Goal: Information Seeking & Learning: Learn about a topic

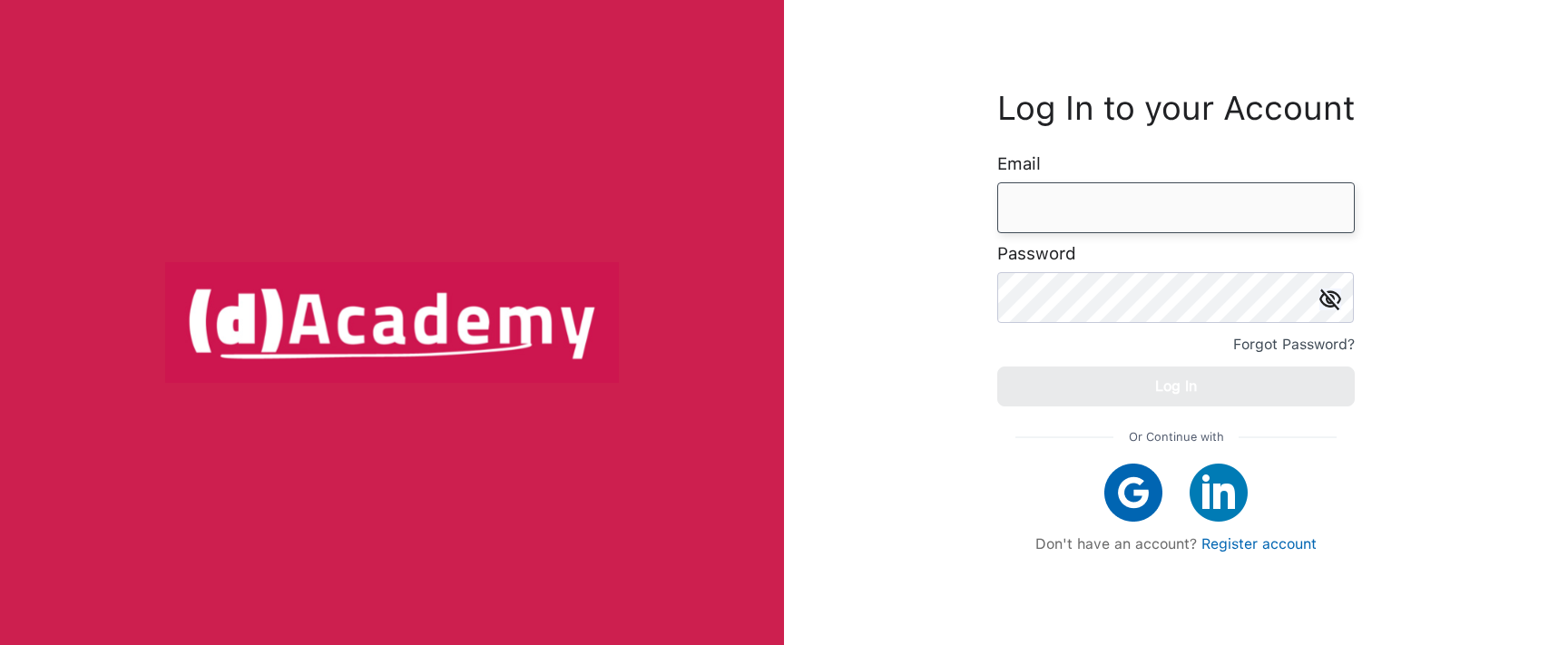
click at [1039, 207] on input "email" at bounding box center [1176, 208] width 358 height 51
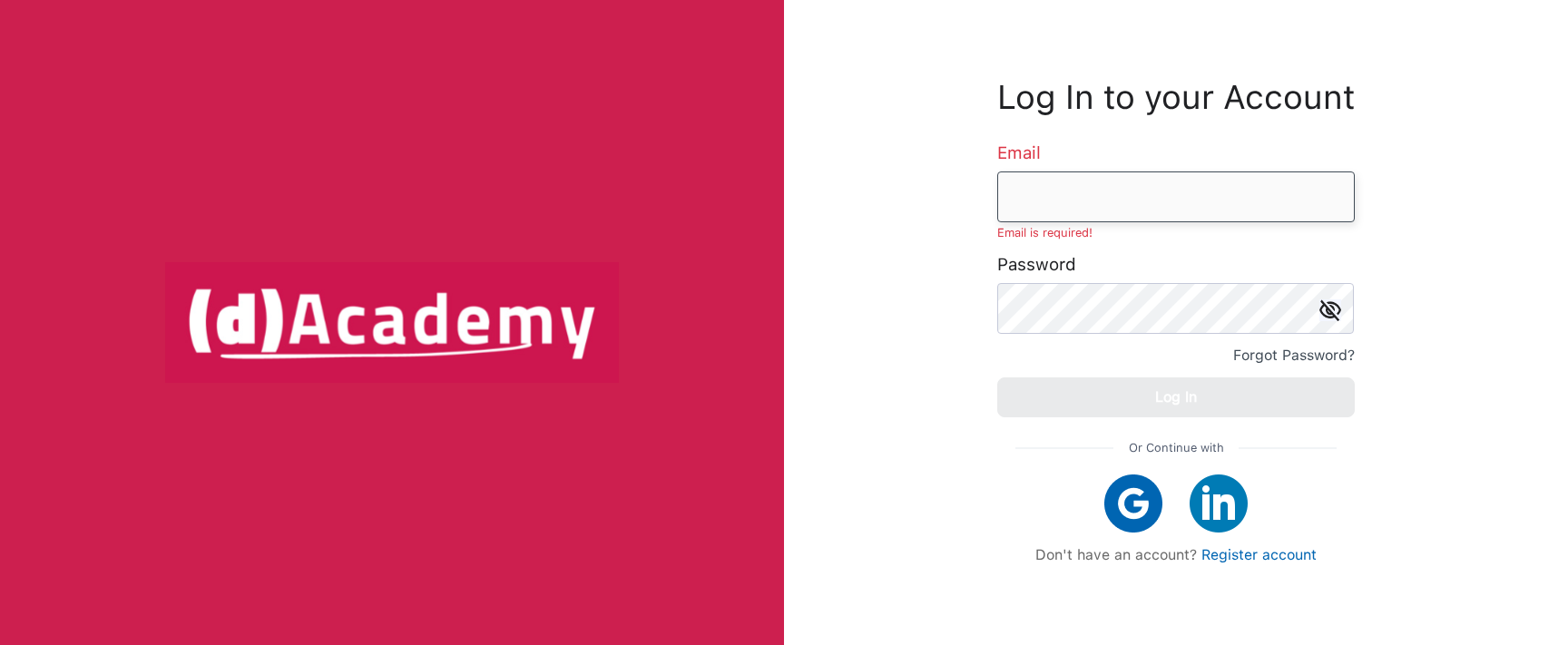
paste input "**********"
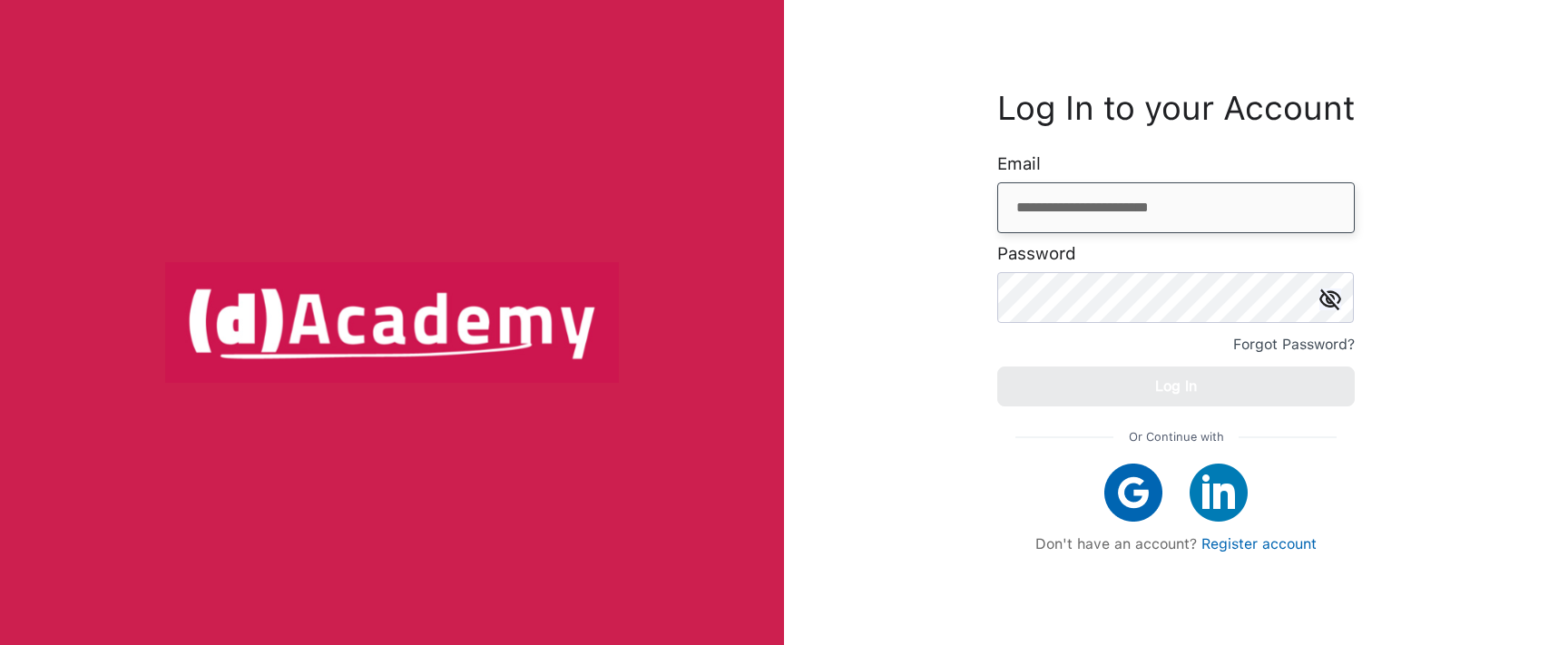
type input "**********"
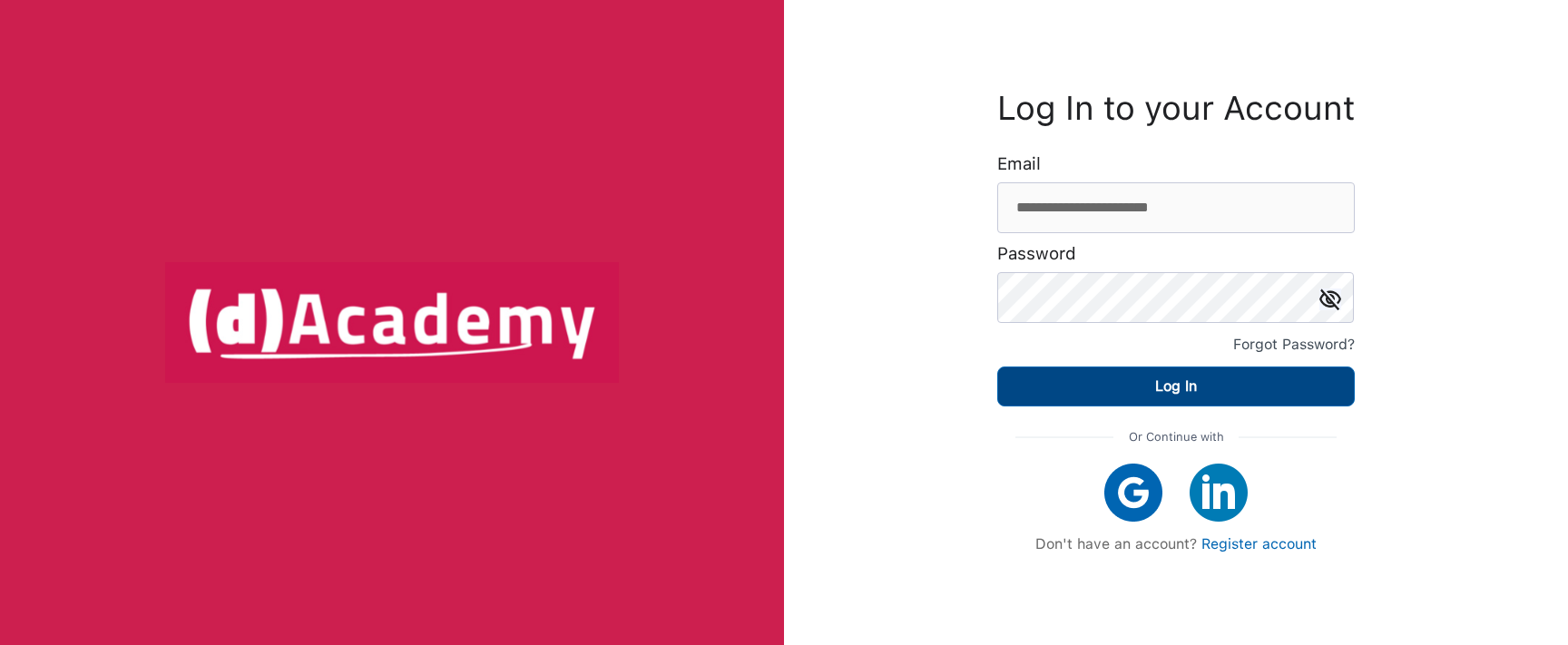
click at [1156, 386] on div "Log In" at bounding box center [1176, 387] width 41 height 26
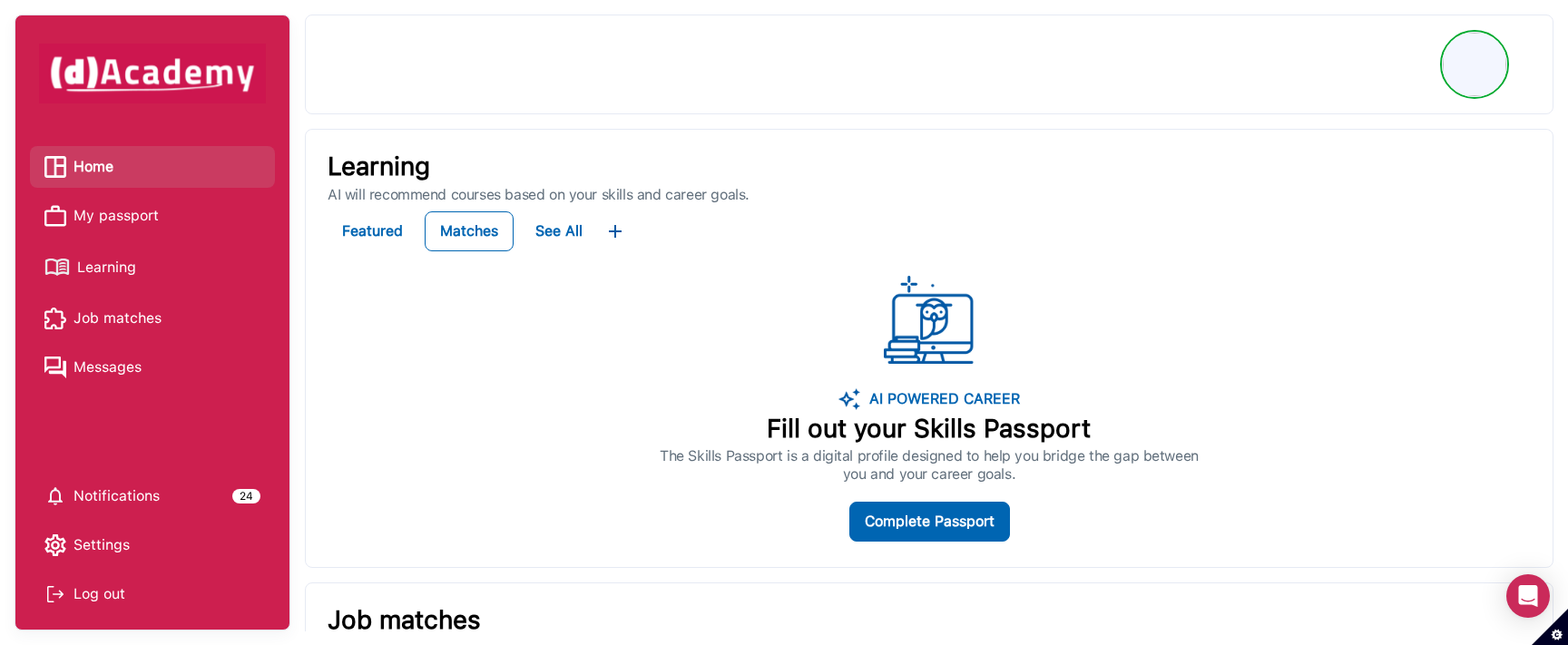
click at [110, 265] on span "Learning" at bounding box center [107, 268] width 59 height 27
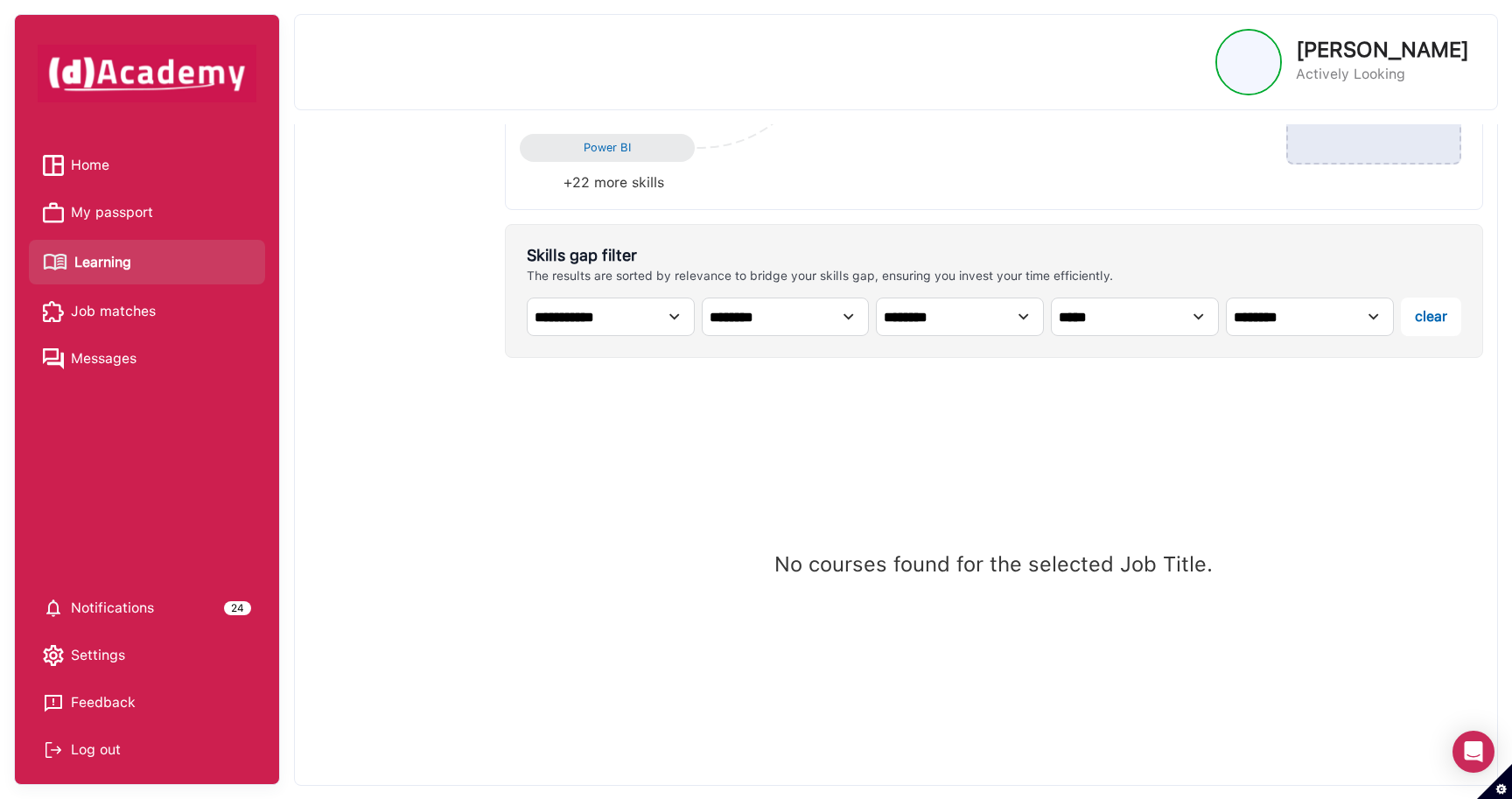
scroll to position [478, 0]
click at [135, 211] on span "My passport" at bounding box center [112, 213] width 82 height 27
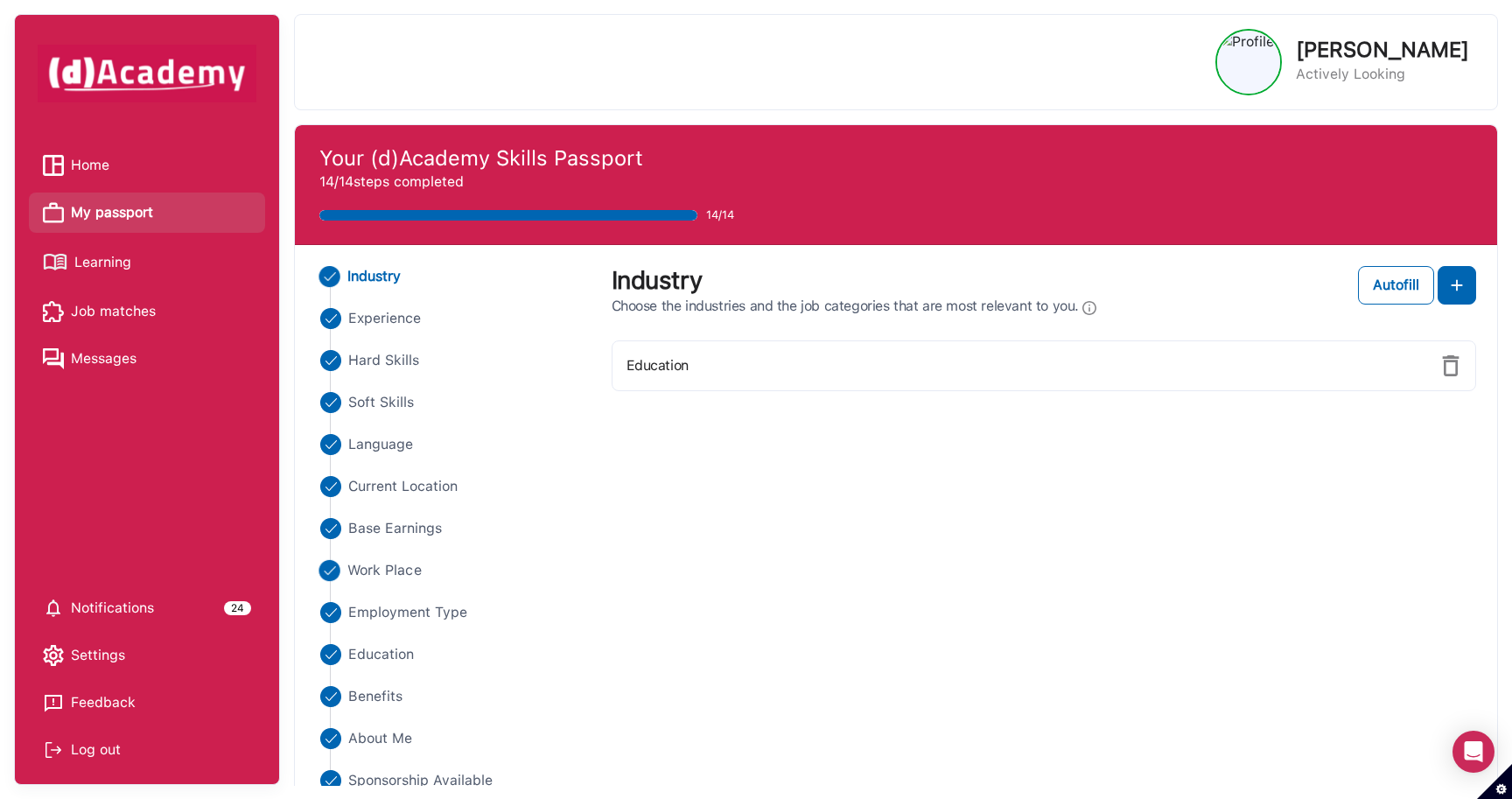
scroll to position [22, 0]
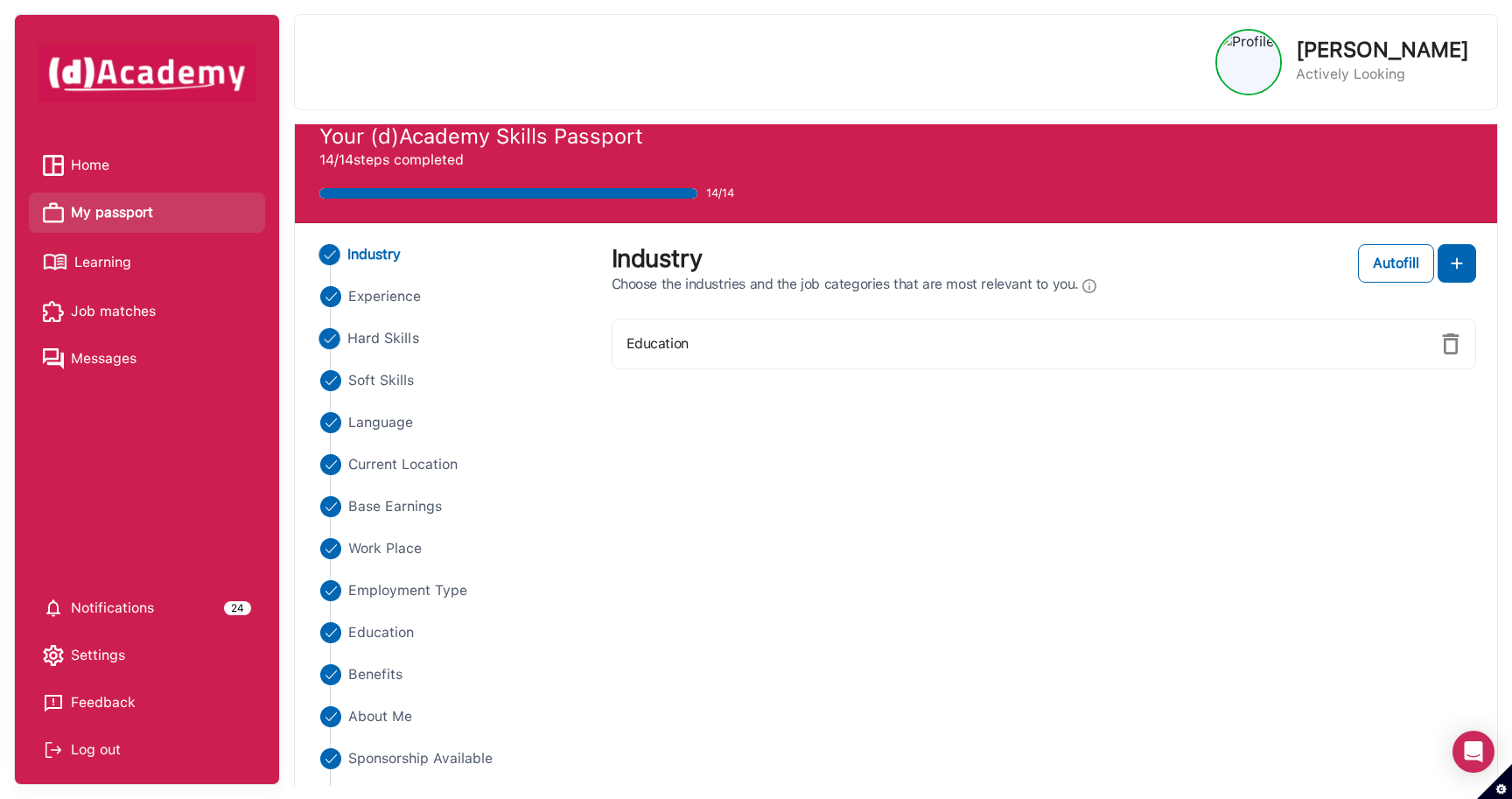
click at [393, 340] on span "Hard Skills" at bounding box center [384, 338] width 72 height 21
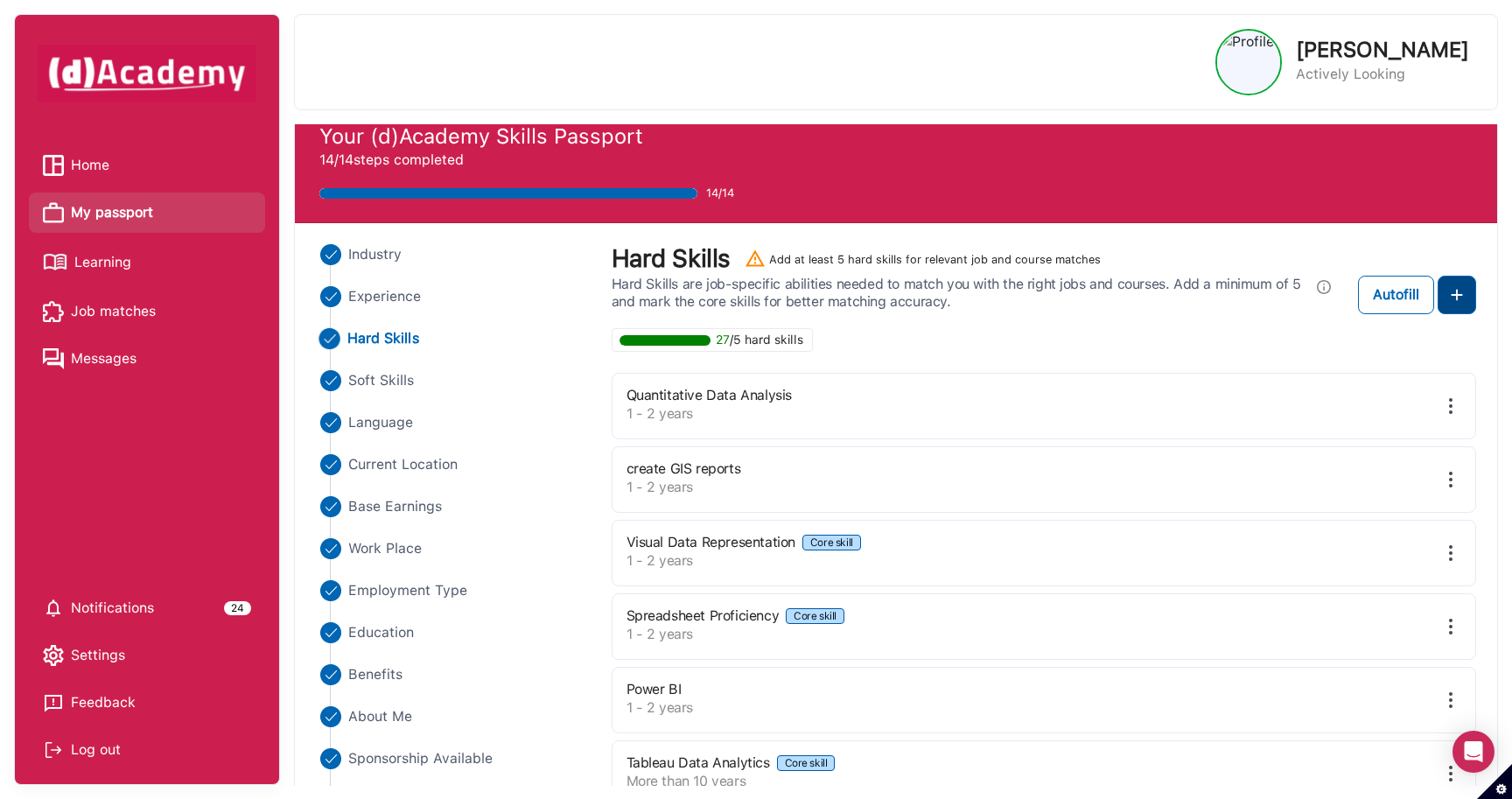
click at [1467, 301] on button at bounding box center [1456, 295] width 39 height 39
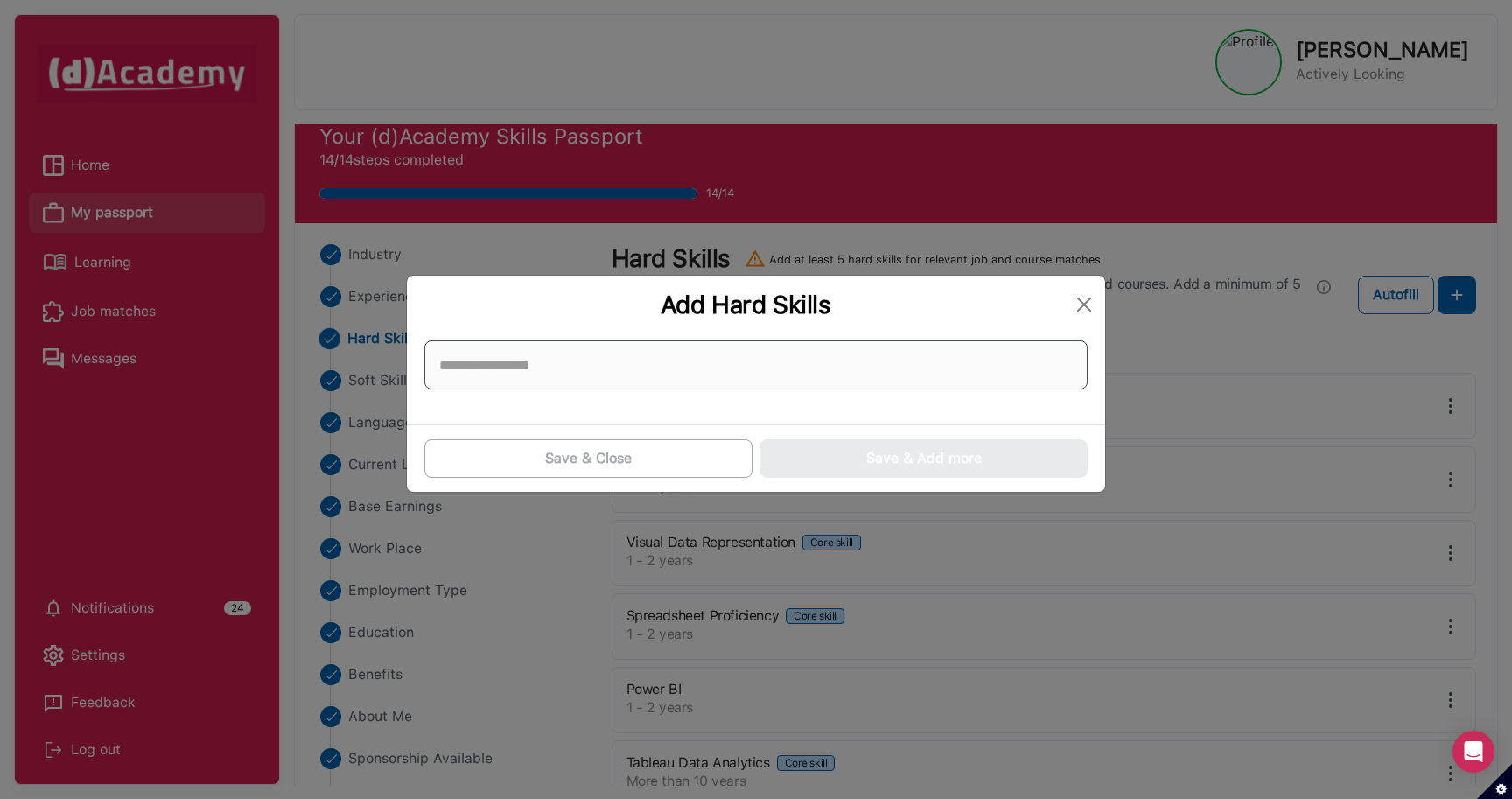
click at [709, 359] on input at bounding box center [756, 365] width 663 height 49
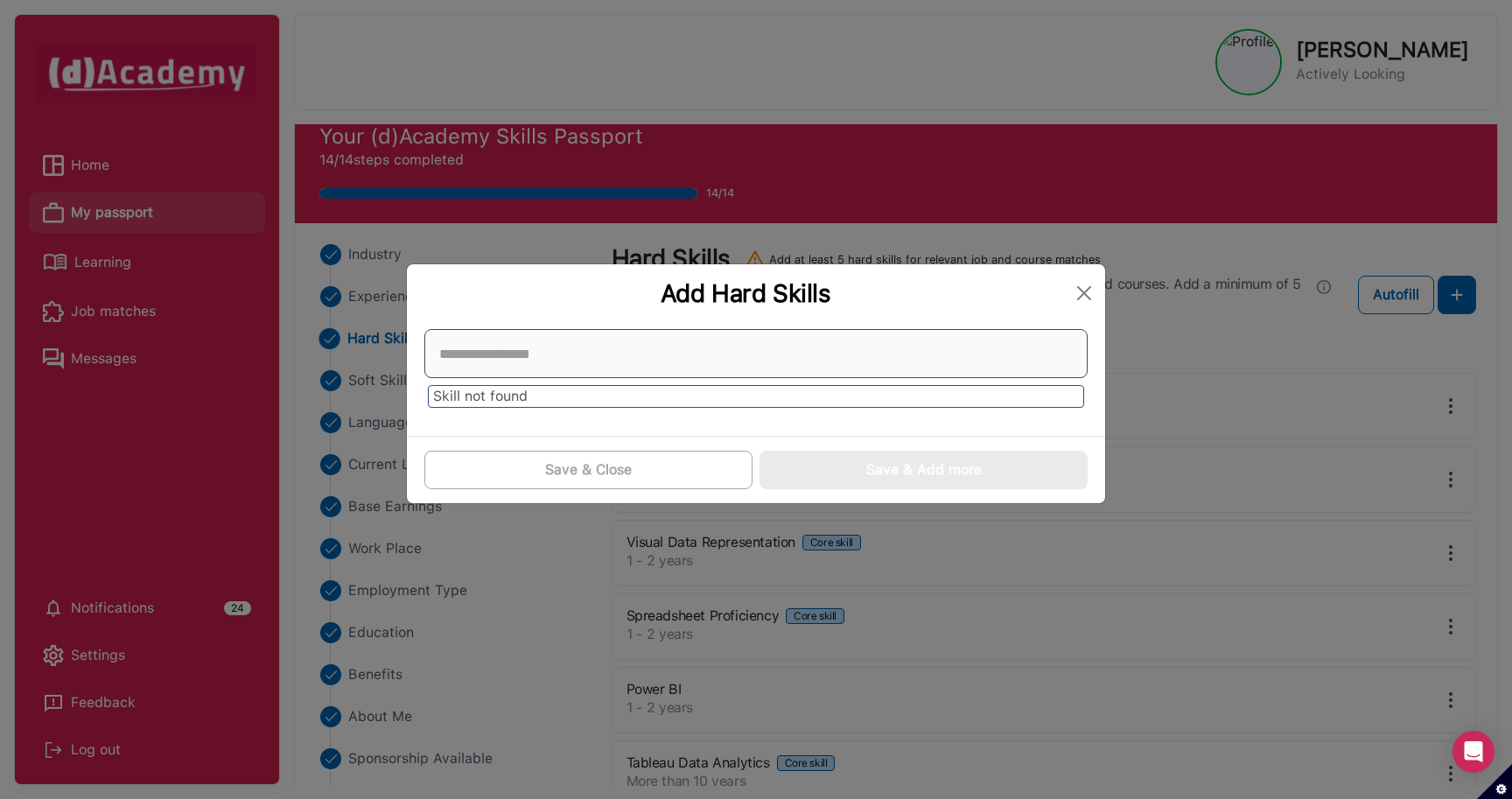
click at [541, 365] on input at bounding box center [756, 354] width 663 height 49
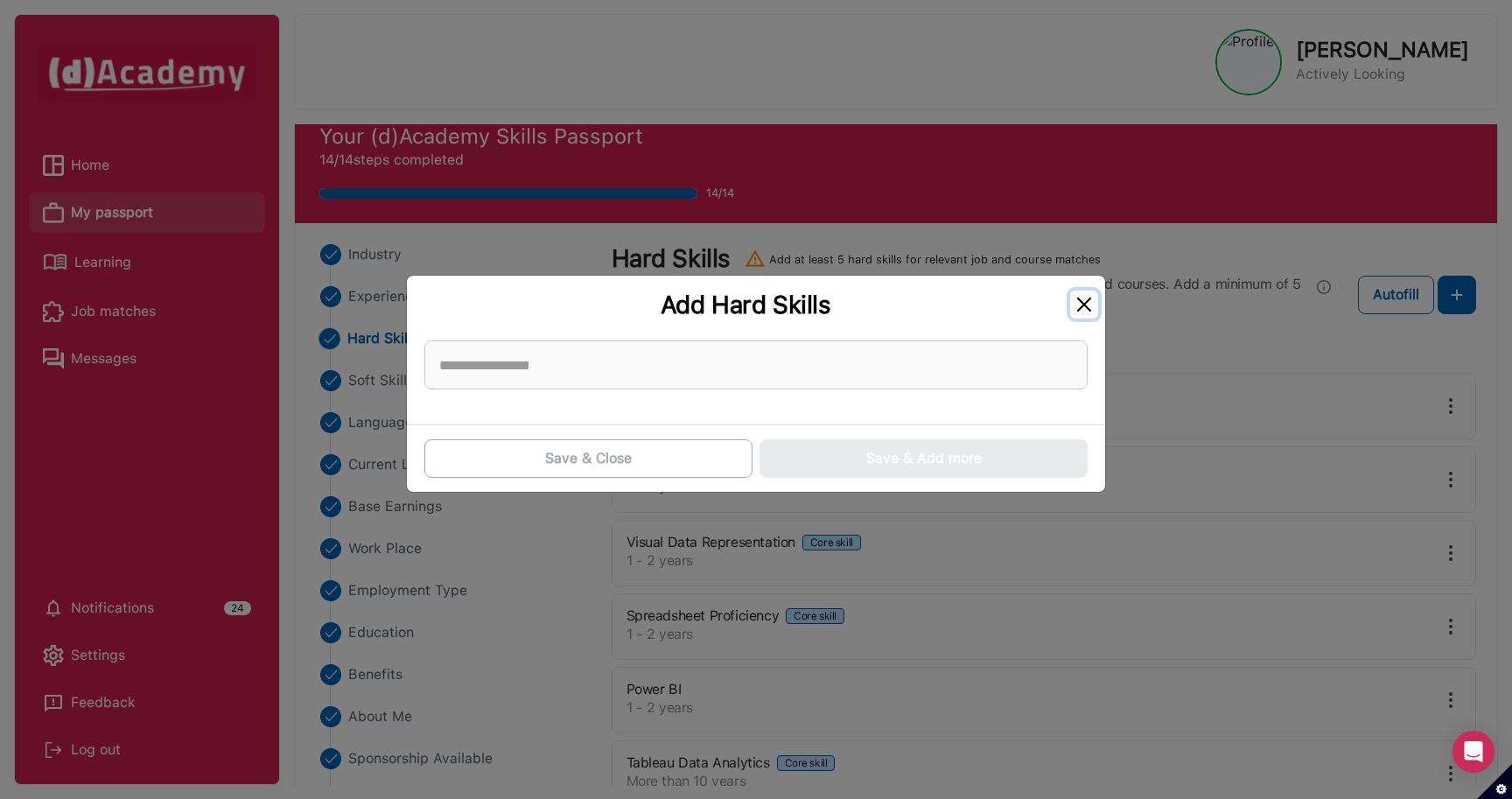
click at [1086, 301] on button "Close" at bounding box center [1085, 305] width 28 height 28
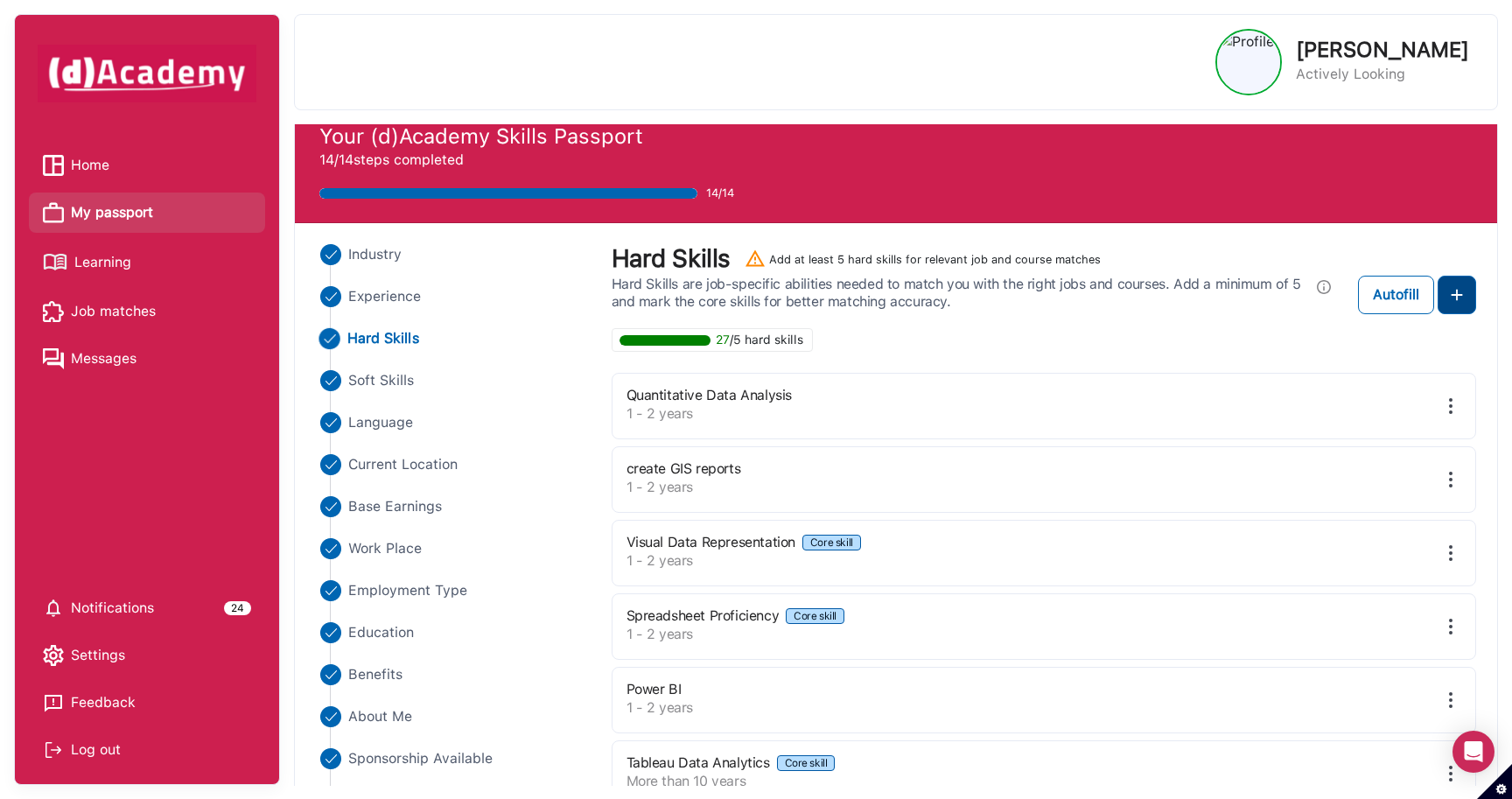
click at [1463, 293] on img at bounding box center [1457, 295] width 21 height 21
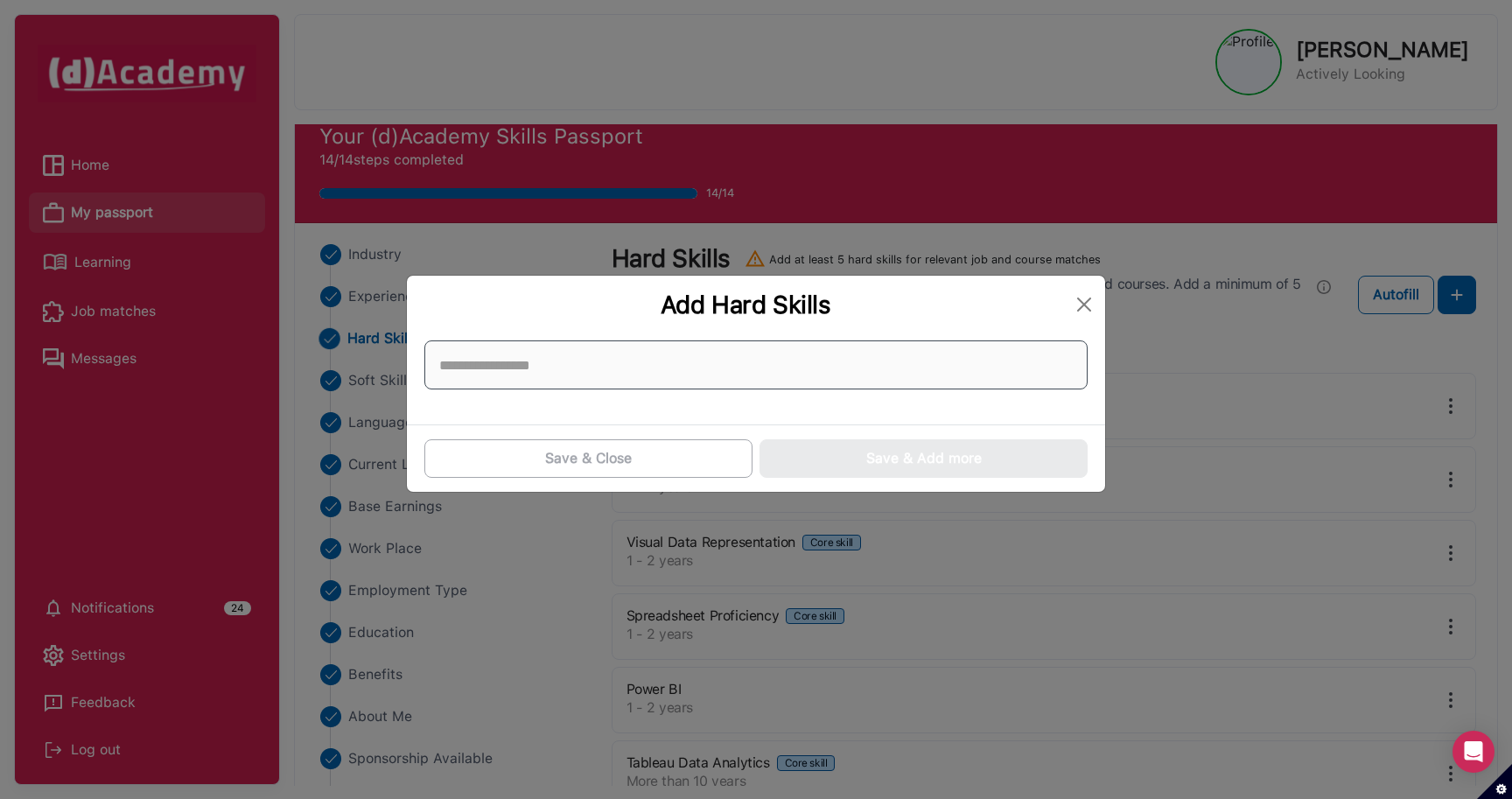
click at [811, 376] on input at bounding box center [756, 365] width 663 height 49
click at [796, 375] on input at bounding box center [756, 365] width 663 height 49
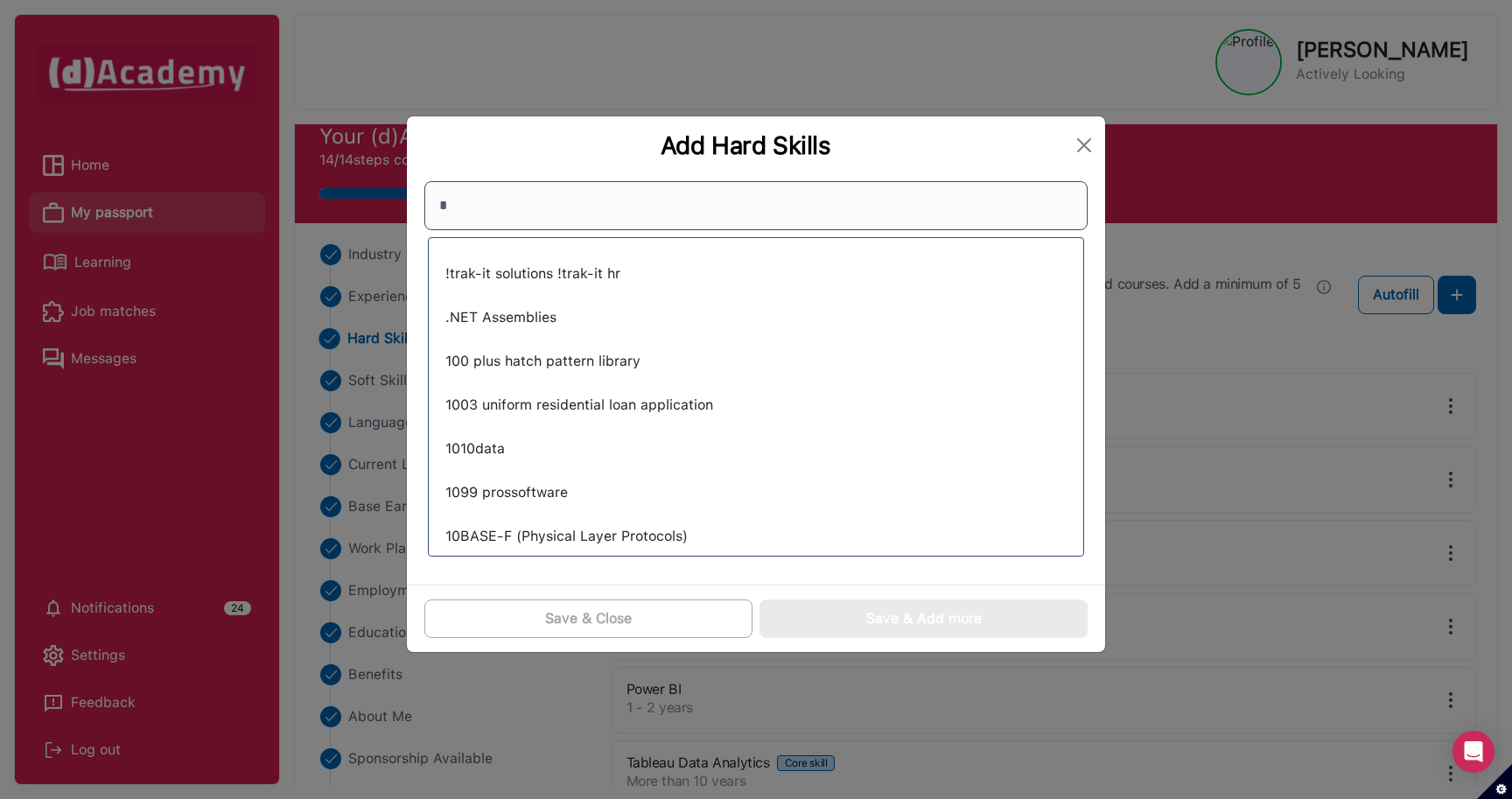
type input "*"
click at [567, 336] on div "!trak-it solutions !trak-it hr .NET Assemblies 100 plus hatch pattern library 1…" at bounding box center [756, 406] width 655 height 319
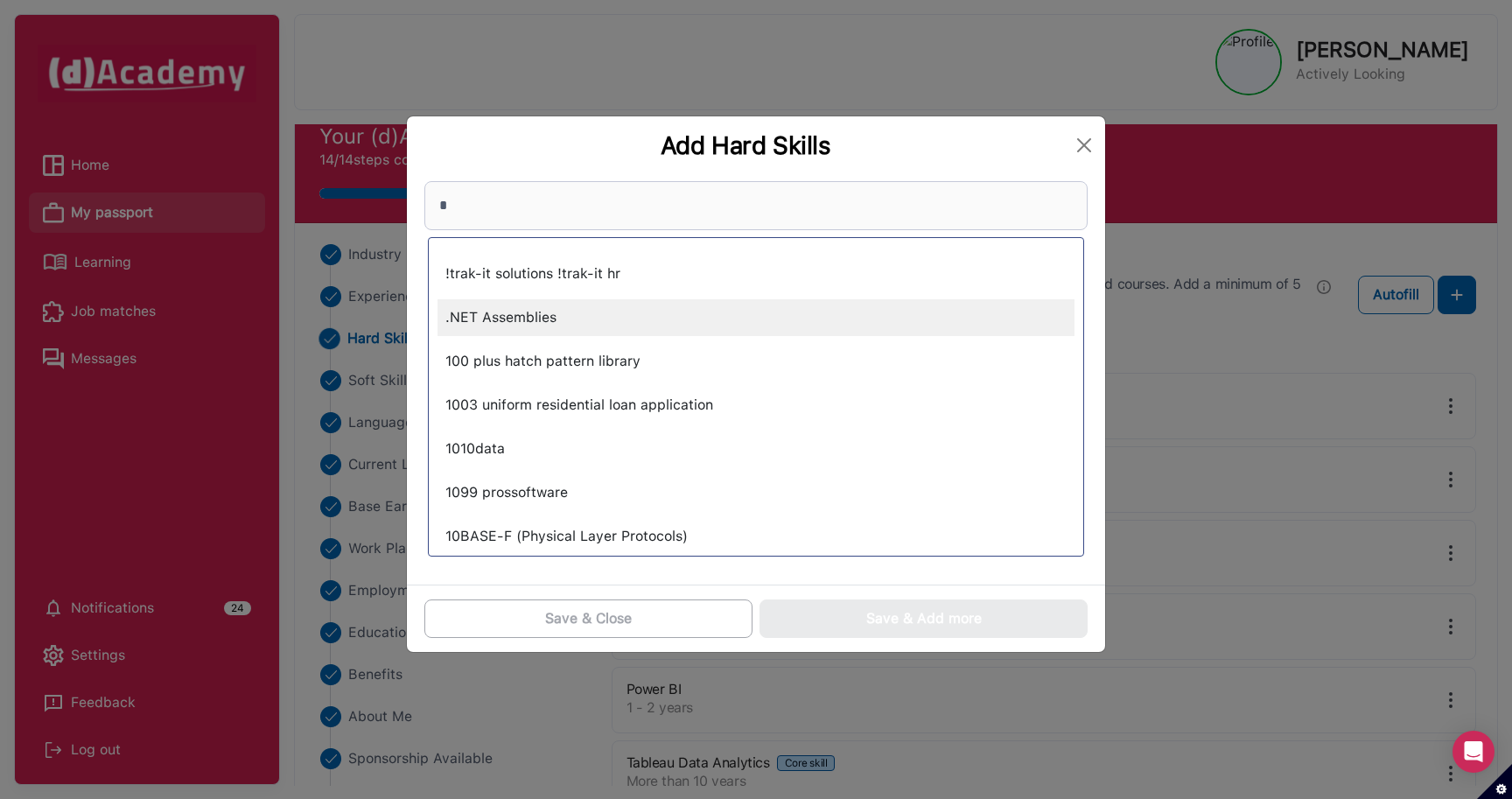
click at [511, 331] on div ".NET Assemblies" at bounding box center [756, 318] width 637 height 37
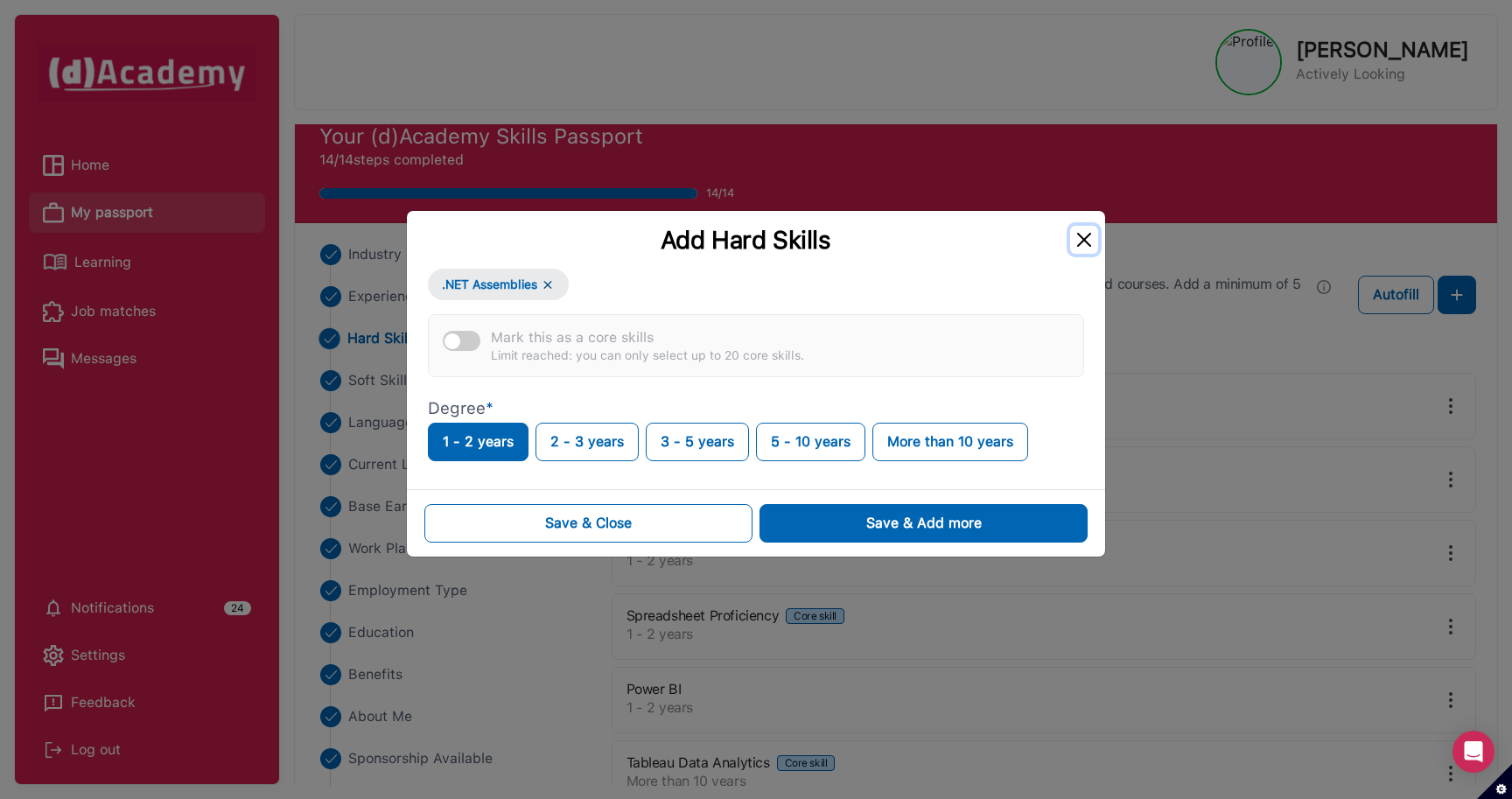
click at [1089, 239] on button "Close" at bounding box center [1085, 240] width 28 height 28
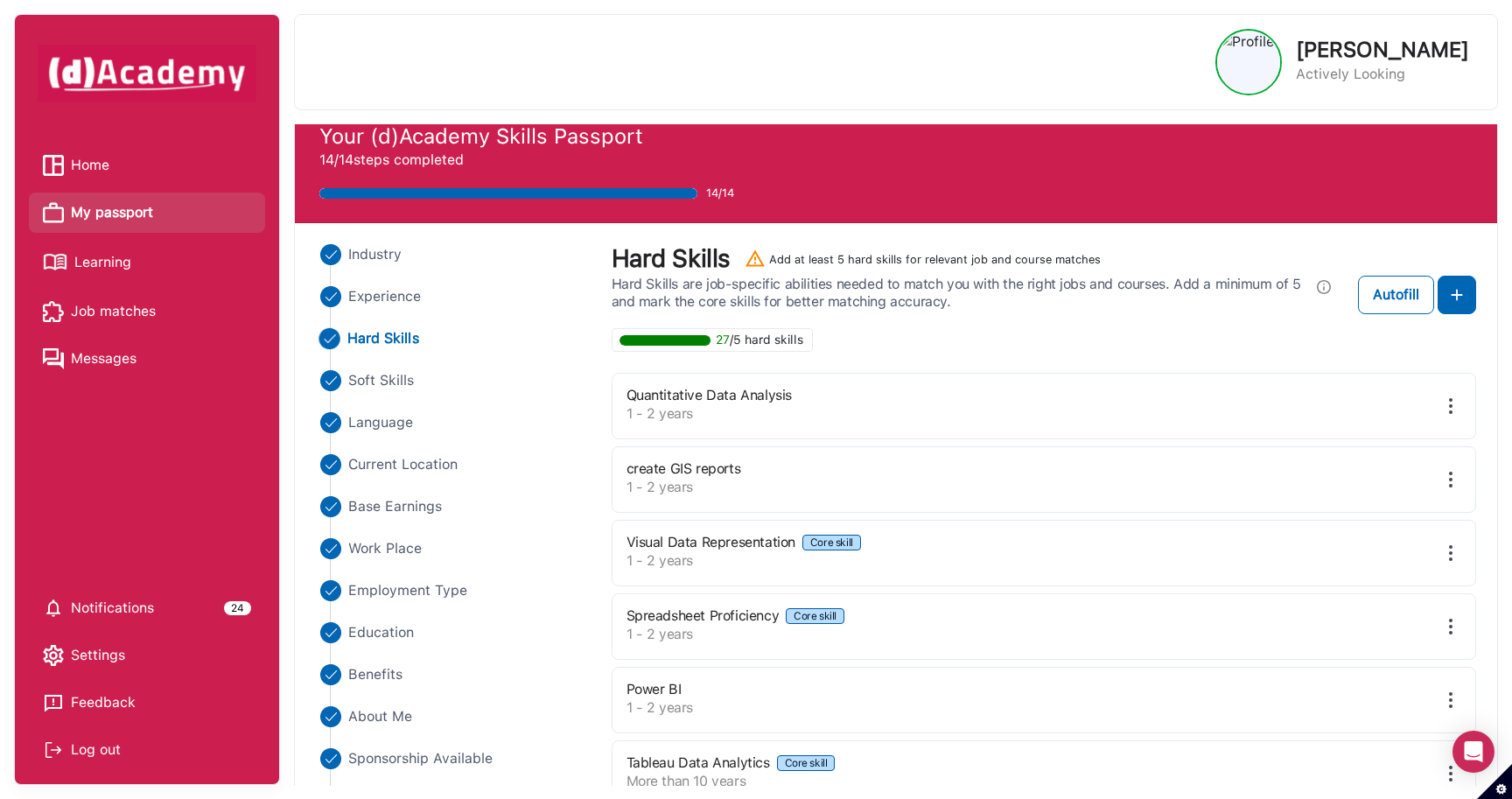
click at [139, 262] on link "Learning" at bounding box center [147, 262] width 208 height 30
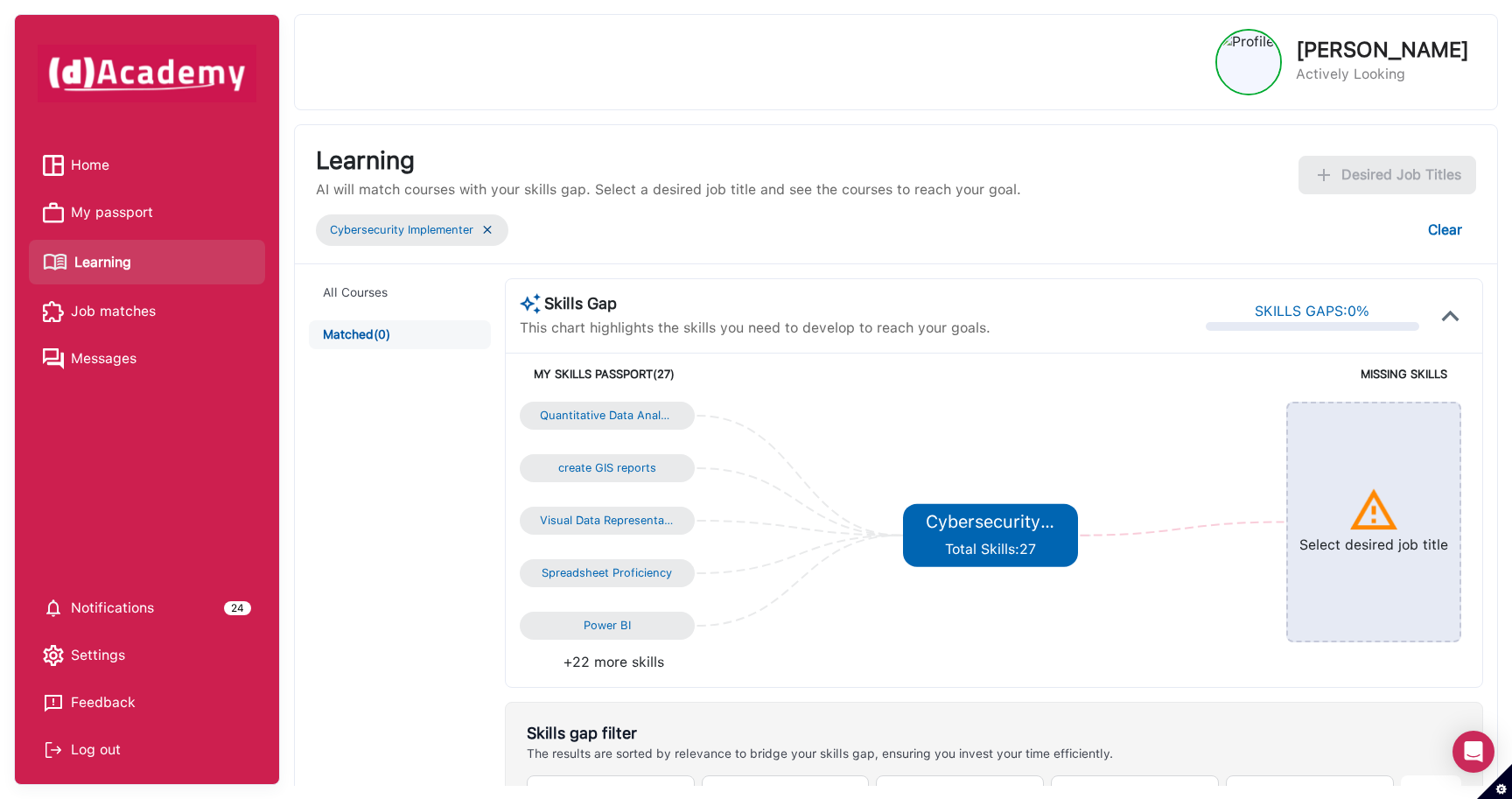
click at [142, 312] on span "Job matches" at bounding box center [114, 312] width 85 height 27
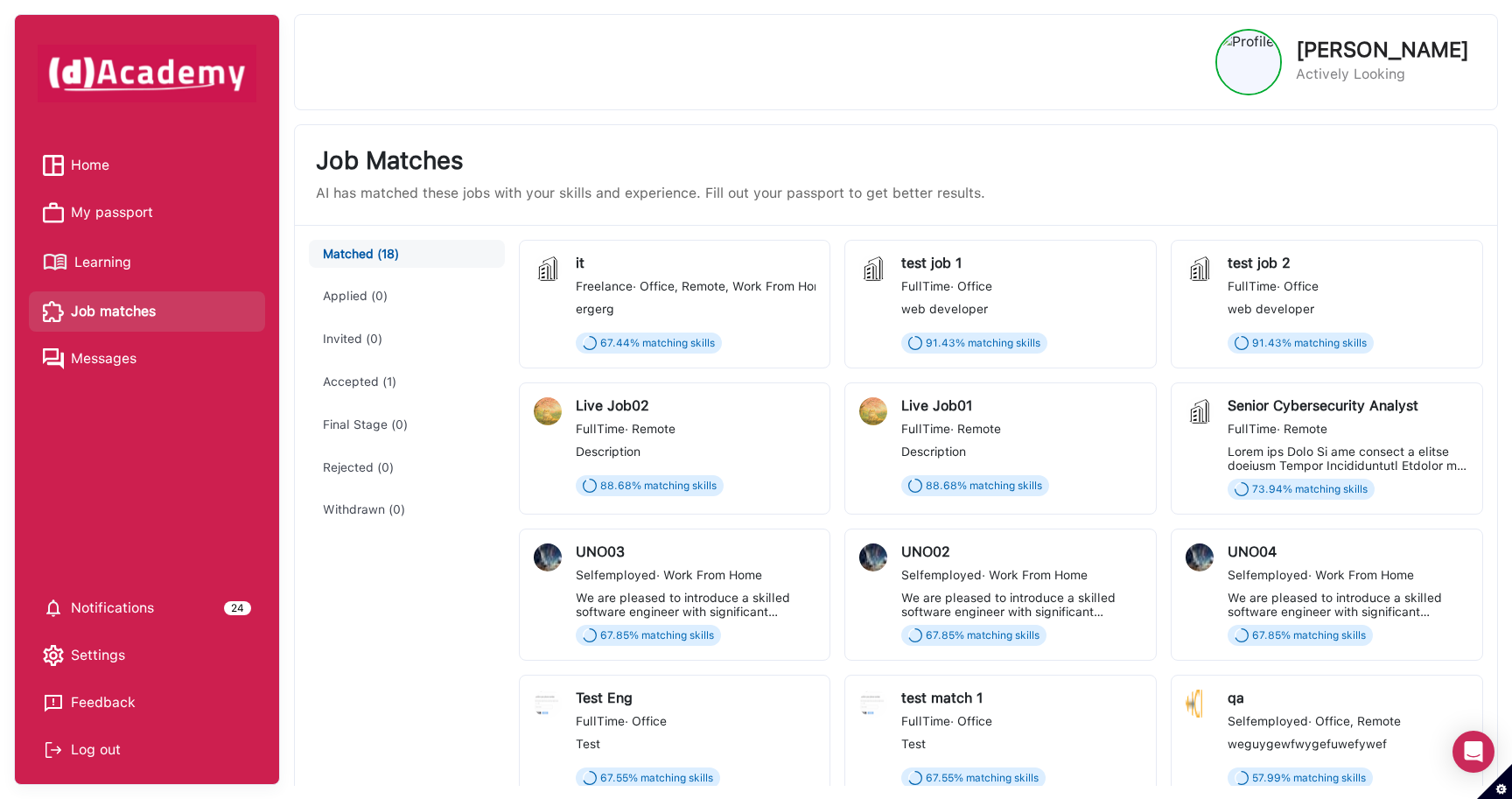
click at [118, 263] on span "Learning" at bounding box center [103, 263] width 57 height 27
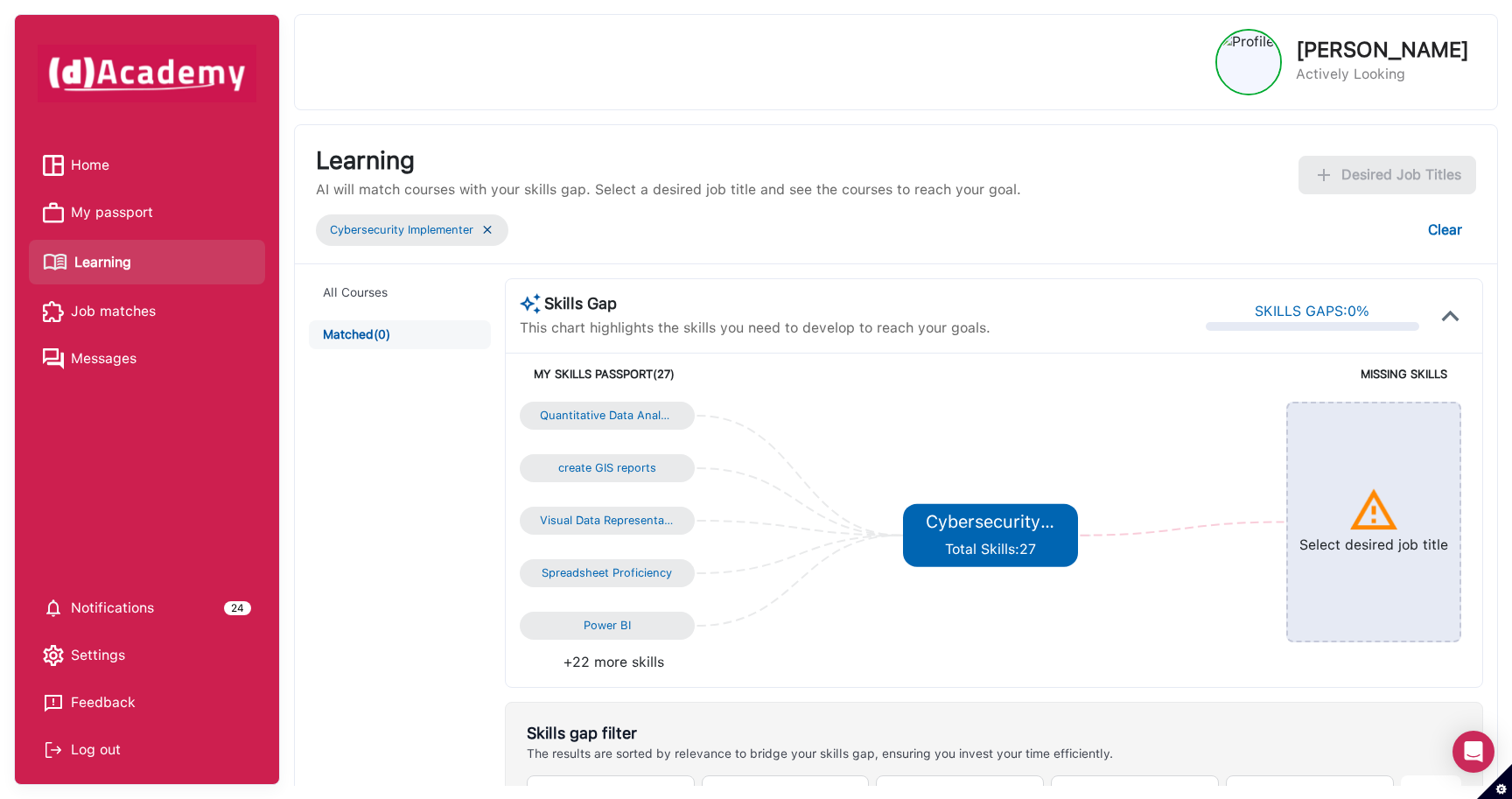
click at [105, 622] on div "Log out" at bounding box center [147, 751] width 208 height 27
